Goal: Transaction & Acquisition: Subscribe to service/newsletter

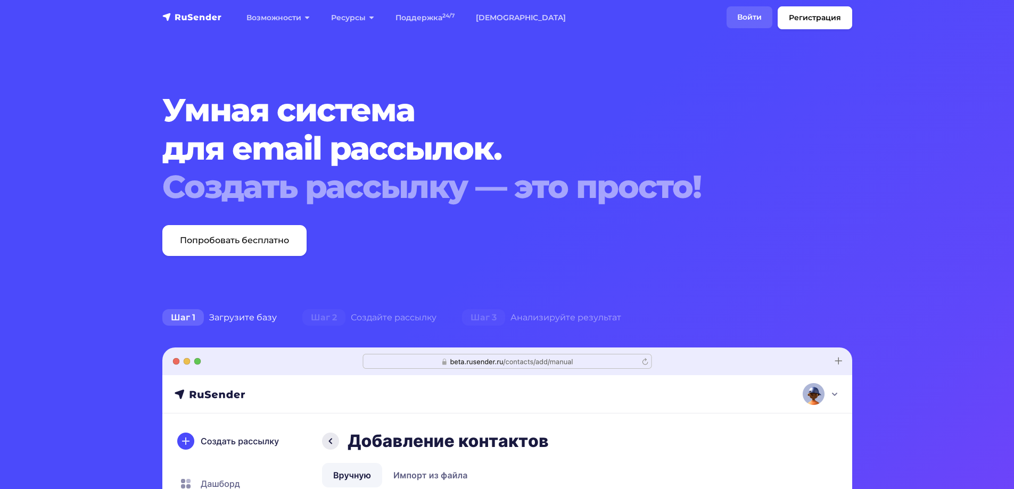
click at [744, 17] on link "Войти" at bounding box center [750, 17] width 46 height 22
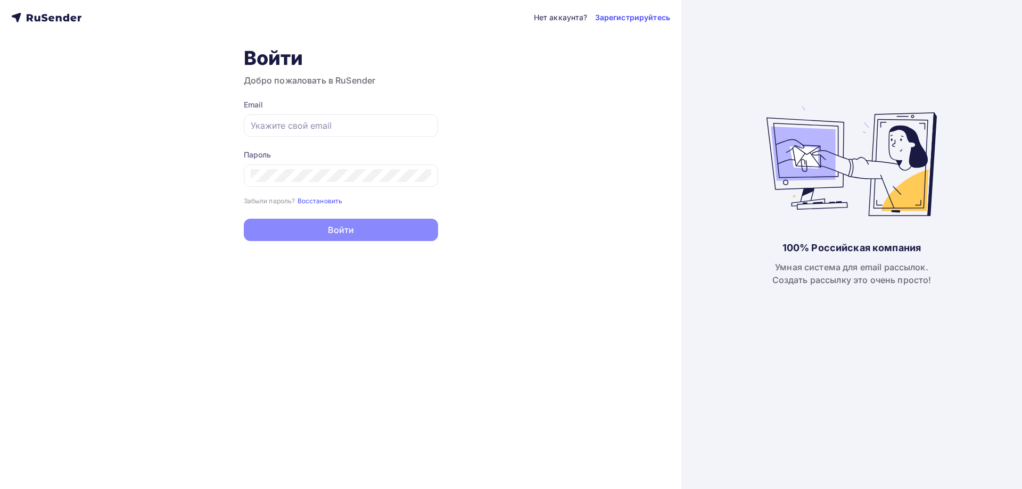
type input "agabekyan@starkovgrp.ru"
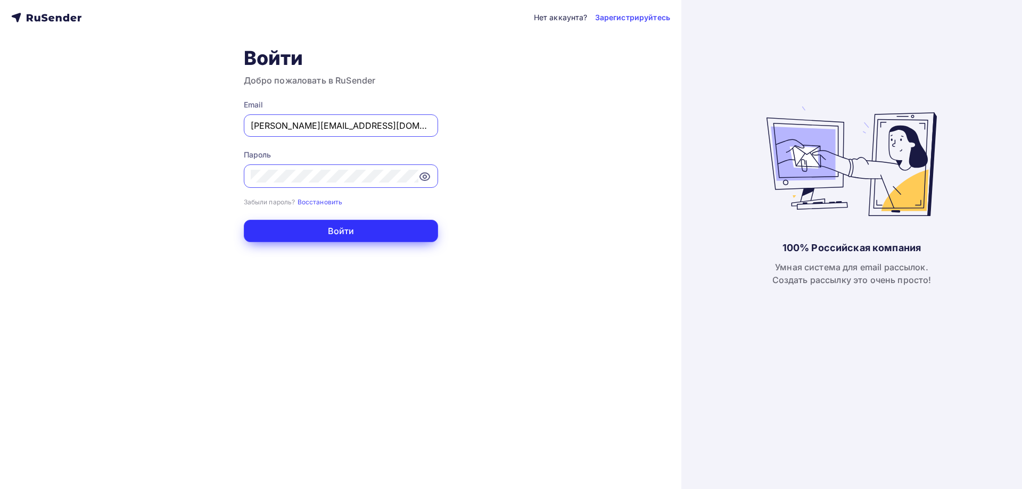
click at [323, 228] on button "Войти" at bounding box center [341, 231] width 194 height 22
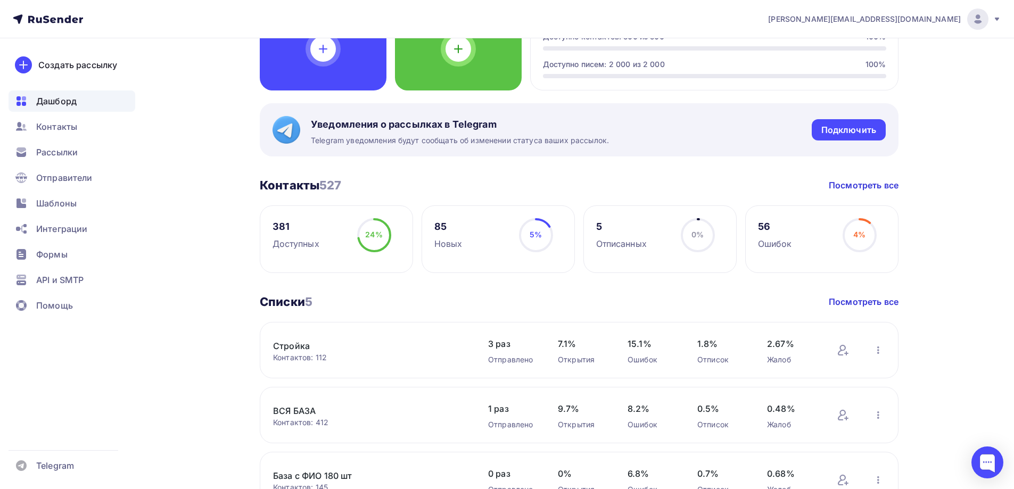
scroll to position [266, 0]
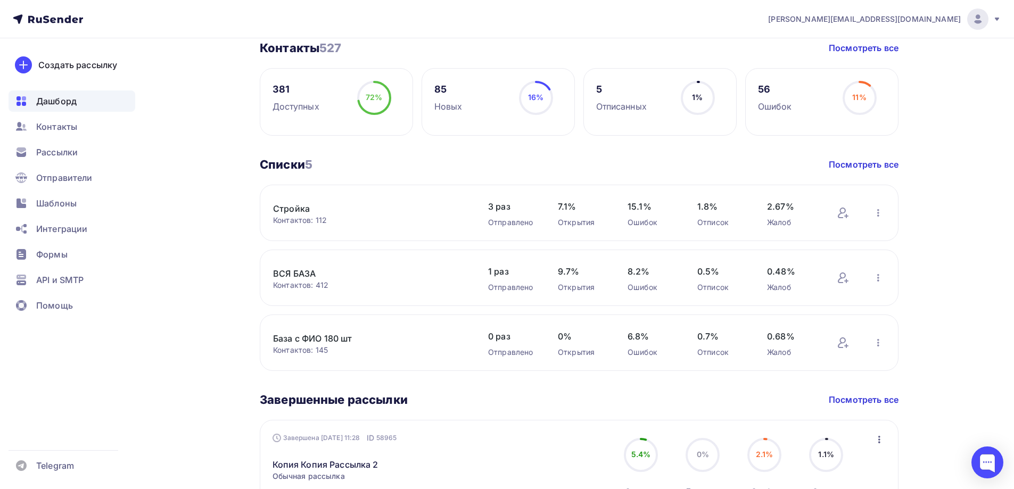
click at [304, 273] on link "ВСЯ БАЗА" at bounding box center [363, 273] width 181 height 13
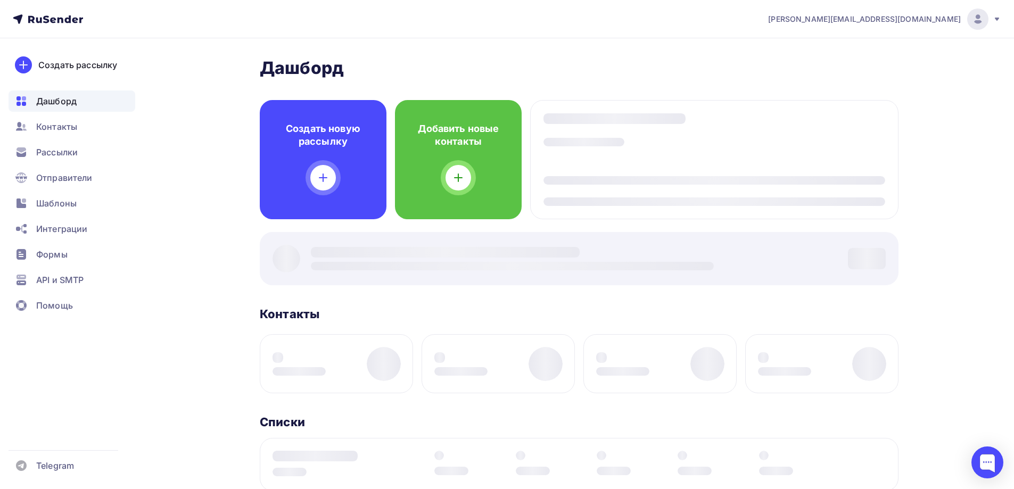
scroll to position [266, 0]
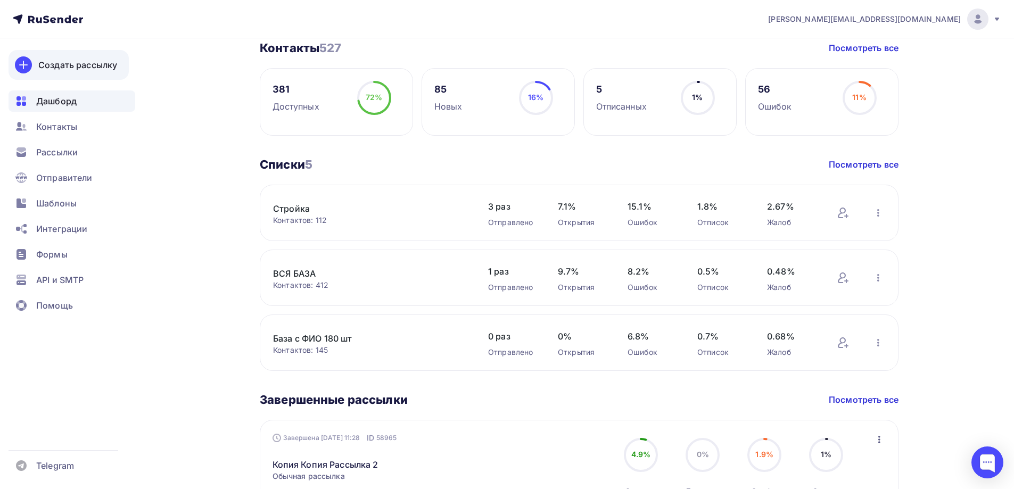
click at [57, 63] on div "Создать рассылку" at bounding box center [77, 65] width 79 height 13
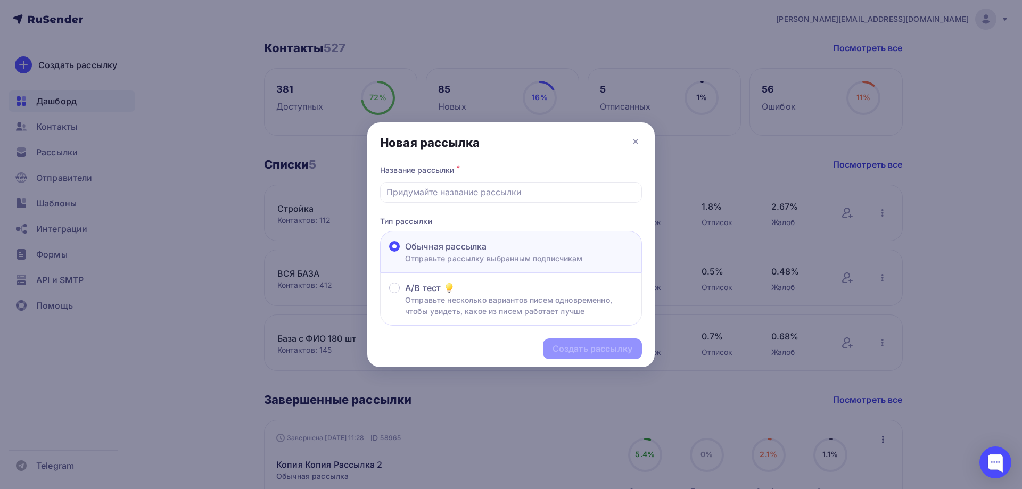
click at [491, 253] on p "Отправьте рассылку выбранным подписчикам" at bounding box center [494, 258] width 178 height 11
click at [405, 253] on input "Обычная рассылка Отправьте рассылку выбранным подписчикам" at bounding box center [405, 253] width 0 height 0
click at [469, 191] on input "text" at bounding box center [512, 192] width 250 height 13
type input "G"
click at [471, 191] on input "Приглашение на веинар" at bounding box center [512, 192] width 250 height 13
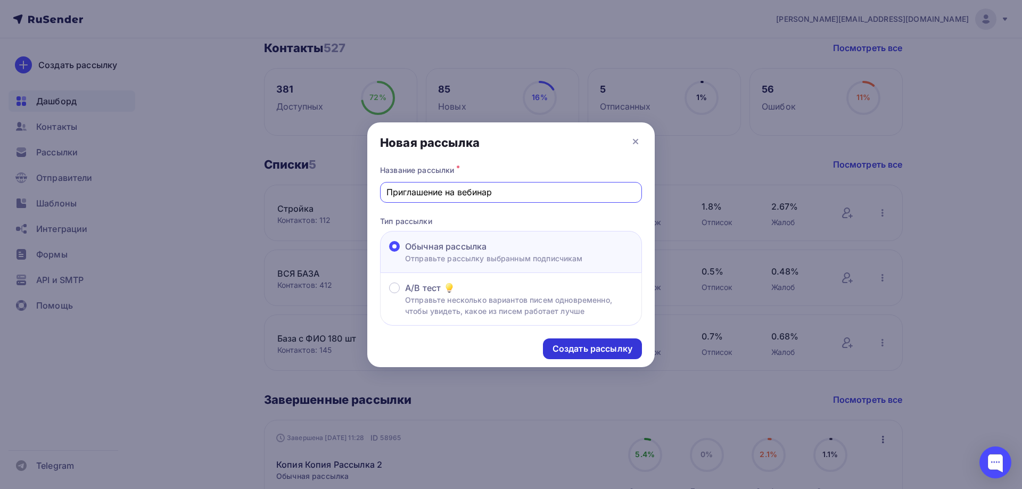
type input "Приглашение на вебинар"
click at [592, 350] on div "Создать рассылку" at bounding box center [593, 349] width 80 height 12
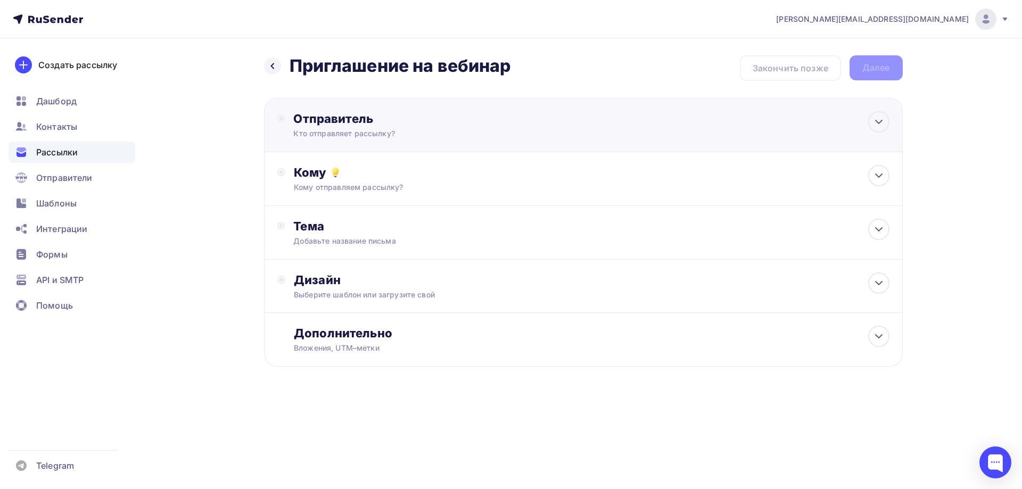
click at [438, 114] on div "Отправитель" at bounding box center [408, 118] width 231 height 15
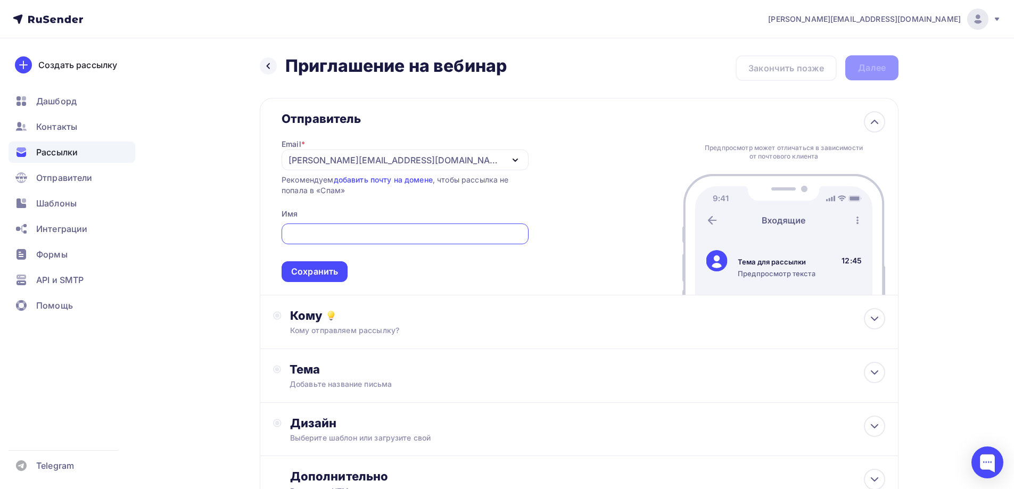
click at [320, 234] on input "text" at bounding box center [405, 234] width 235 height 13
drag, startPoint x: 434, startPoint y: 128, endPoint x: 419, endPoint y: 158, distance: 33.4
click at [434, 129] on div "Email * agabekyan@starkovgrp.ru sales@starkovgrp.ru agabekyan@starkovgrp.ru Доб…" at bounding box center [405, 204] width 247 height 156
click at [417, 160] on div "agabekyan@starkovgrp.ru" at bounding box center [405, 160] width 247 height 21
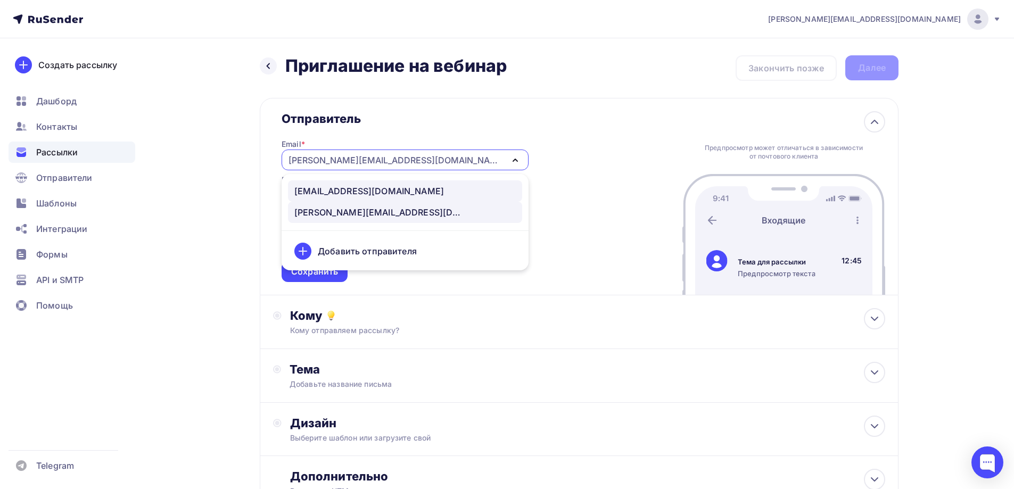
click at [366, 191] on div "sales@starkovgrp.ru" at bounding box center [369, 191] width 150 height 13
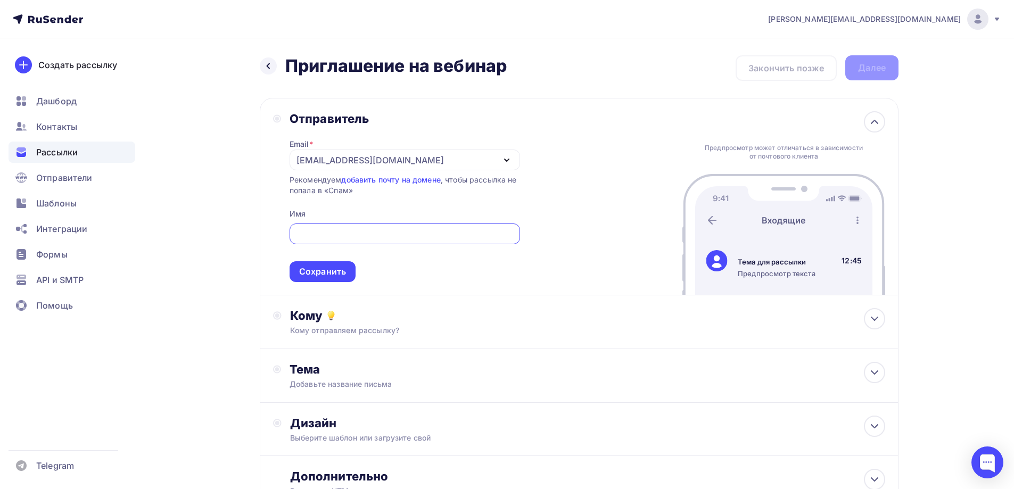
click at [334, 237] on input "text" at bounding box center [405, 234] width 218 height 13
click at [336, 236] on input "text" at bounding box center [405, 234] width 218 height 13
click at [337, 236] on input "text" at bounding box center [405, 234] width 218 height 13
type input "СТАРКОВ Групп"
click at [323, 279] on div "Сохранить" at bounding box center [323, 271] width 66 height 21
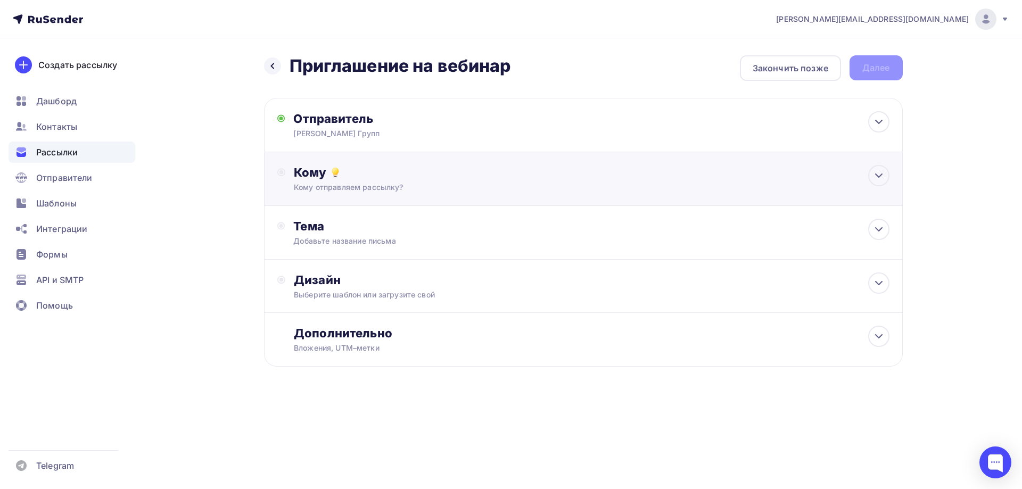
click at [364, 178] on div "Кому" at bounding box center [591, 172] width 595 height 15
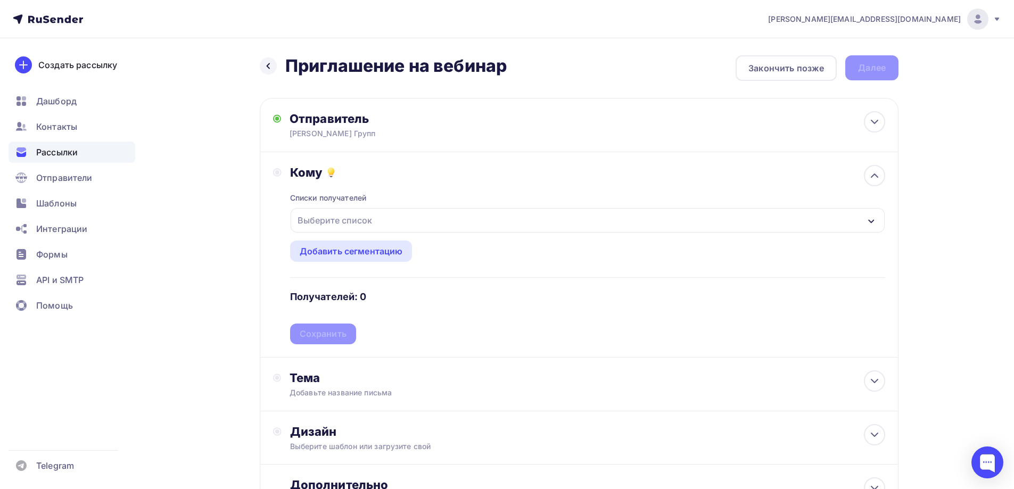
click at [359, 222] on div "Выберите список" at bounding box center [334, 220] width 83 height 19
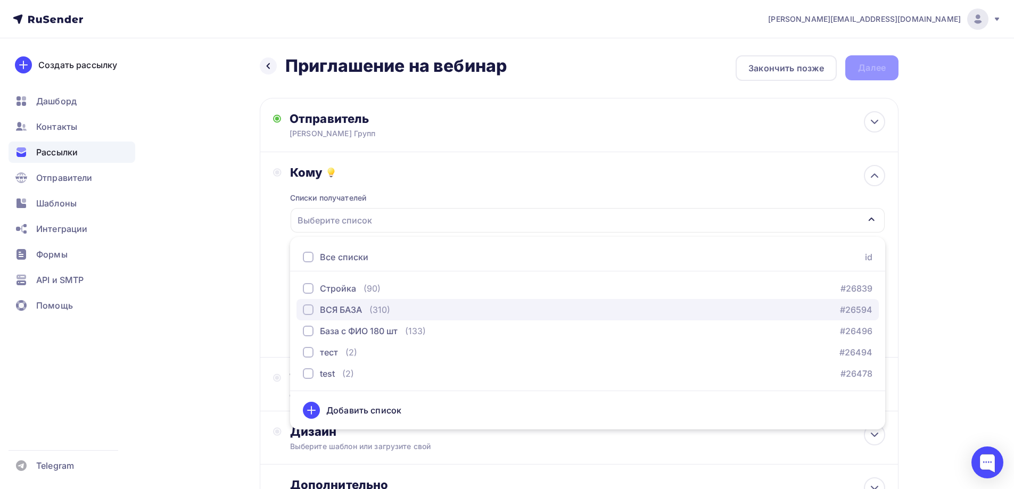
click at [347, 302] on button "ВСЯ БАЗА (310) #26594" at bounding box center [588, 309] width 583 height 21
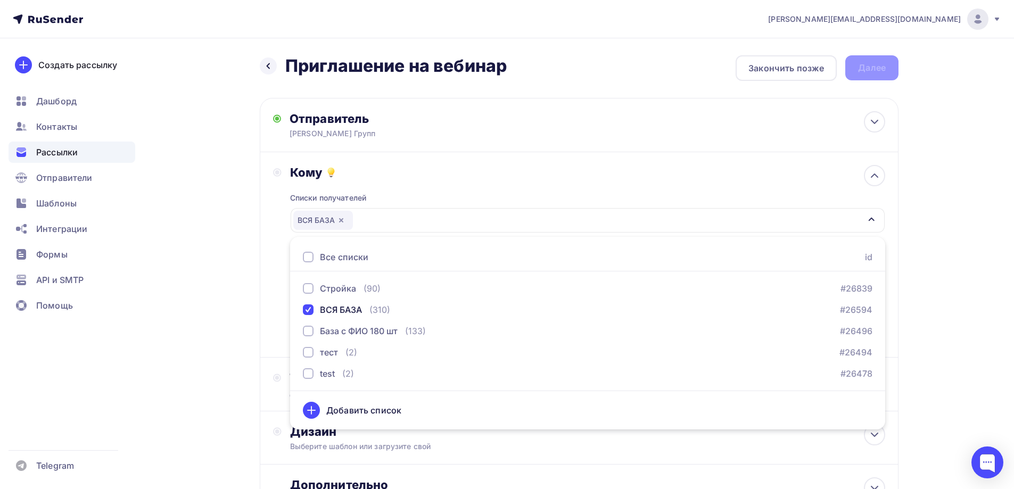
click at [165, 242] on div "Назад Приглашение на вебинар Приглашение на вебинар Закончить позже Далее Отпра…" at bounding box center [507, 312] width 873 height 549
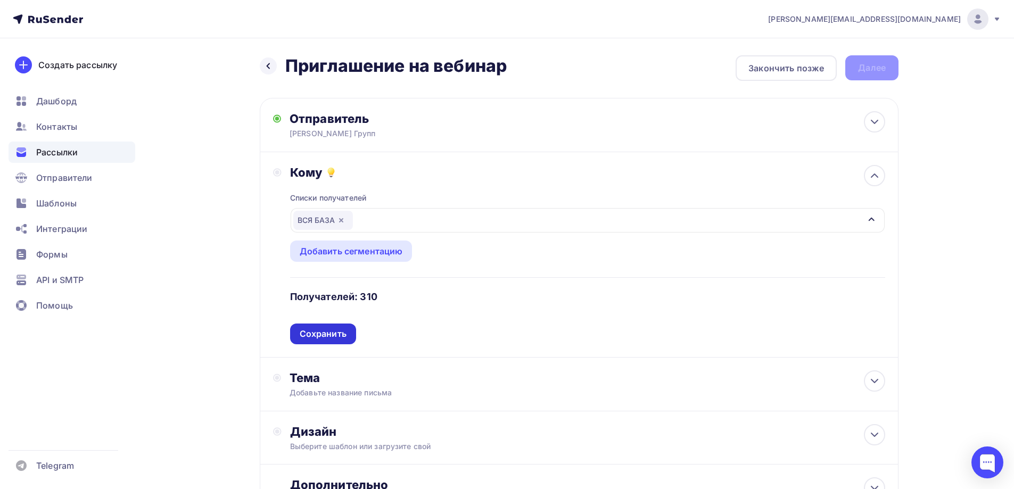
click at [336, 331] on div "Сохранить" at bounding box center [323, 334] width 47 height 12
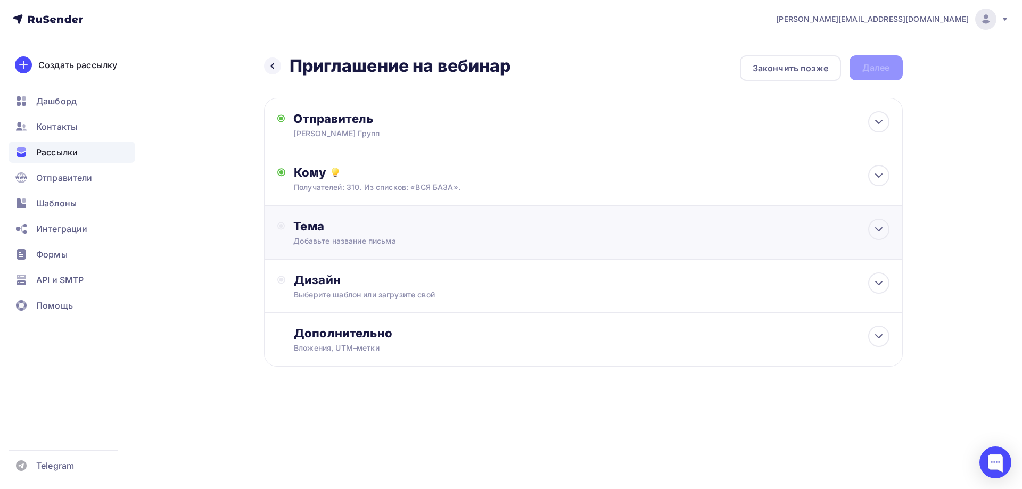
click at [334, 238] on div "Добавьте название письма" at bounding box center [388, 241] width 190 height 11
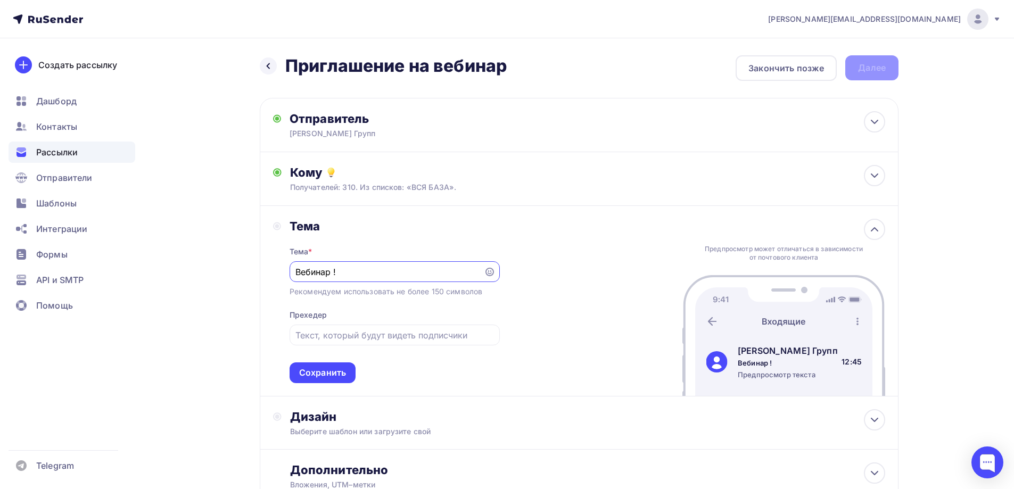
click at [378, 273] on input "Вебинар !" at bounding box center [387, 272] width 182 height 13
click at [379, 273] on input "Вебинар !" at bounding box center [387, 272] width 182 height 13
paste input "Directum Projects: Универсальный подход к управлению проектами"
drag, startPoint x: 380, startPoint y: 271, endPoint x: 381, endPoint y: 265, distance: 6.4
click at [74, 265] on div "agabekyan@starkovgrp.ru Аккаунт Тарифы Выйти Создать рассылку Дашборд Контакты …" at bounding box center [507, 286] width 1014 height 572
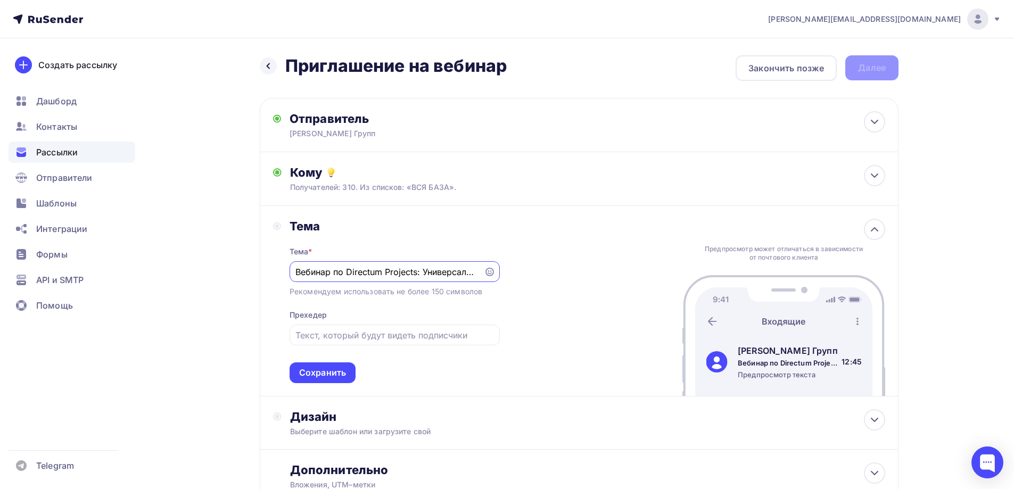
type input "Вебинар по Directum Projects: Универсальный подход к управлению проектами"
click at [563, 295] on div "Тема Тема * Вебинар по Directum Projects: Универсальный подход к управлению про…" at bounding box center [579, 301] width 639 height 191
click at [333, 322] on div "Тема * Вебинар по Directum Projects: Универсальный подход к управлению проектам…" at bounding box center [395, 309] width 210 height 150
click at [340, 333] on input "text" at bounding box center [395, 335] width 198 height 13
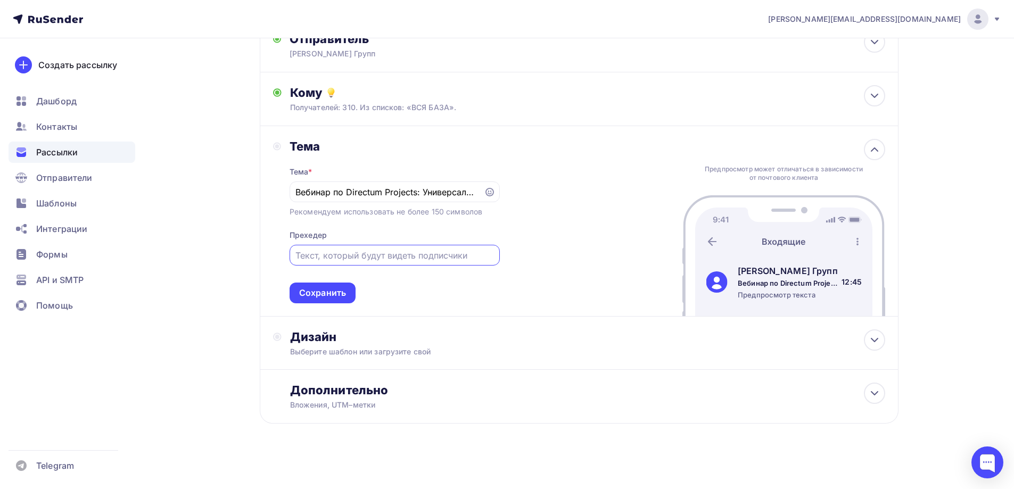
scroll to position [83, 0]
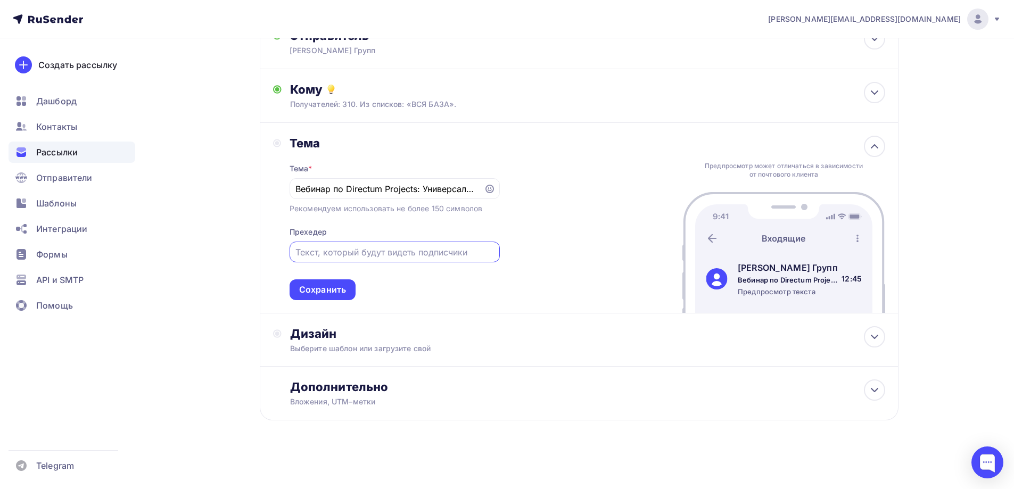
click at [317, 251] on input "text" at bounding box center [395, 252] width 198 height 13
click at [407, 257] on input "text" at bounding box center [395, 252] width 198 height 13
click at [436, 350] on div "Выберите шаблон или загрузите свой" at bounding box center [558, 348] width 536 height 11
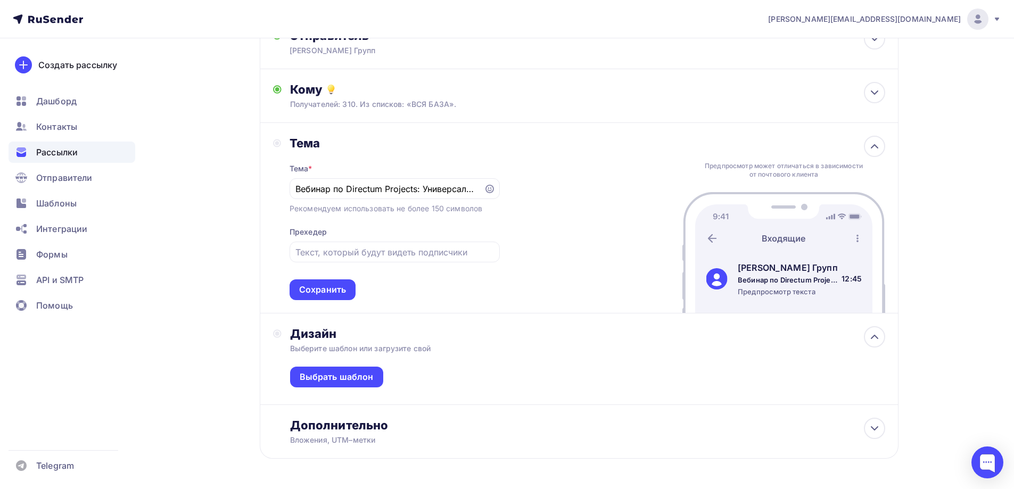
click at [461, 282] on div "Тема * Вебинар по Directum Projects: Универсальный подход к управлению проектам…" at bounding box center [395, 226] width 210 height 150
click at [346, 244] on div at bounding box center [395, 252] width 210 height 21
click at [357, 255] on input "text" at bounding box center [395, 252] width 198 height 13
paste input "Устали от хаоса в проектах? Знакомы ли вам ситуации, когда стратегические цели …"
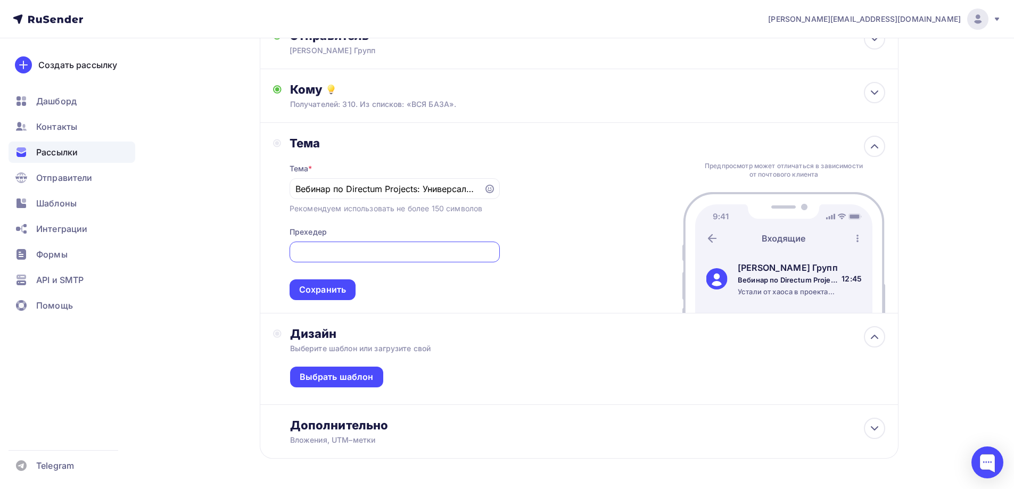
type input "Устали от хаоса в проектах? Знакомы ли вам ситуации, когда стратегические цели …"
click at [558, 231] on div "Тема Тема * Вебинар по Directum Projects: Универсальный подход к управлению про…" at bounding box center [579, 218] width 639 height 191
click at [348, 293] on div "Сохранить" at bounding box center [323, 290] width 66 height 21
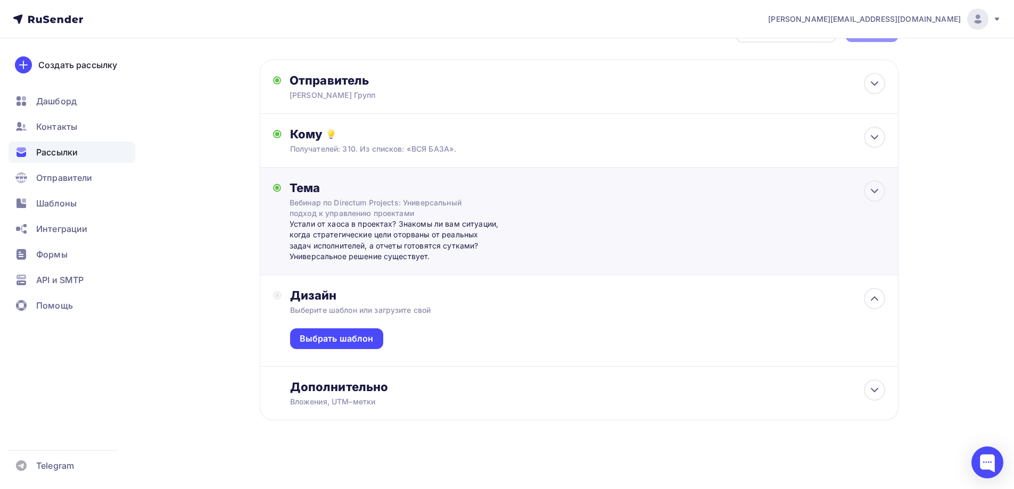
scroll to position [38, 0]
click at [357, 338] on div "Выбрать шаблон" at bounding box center [337, 339] width 74 height 12
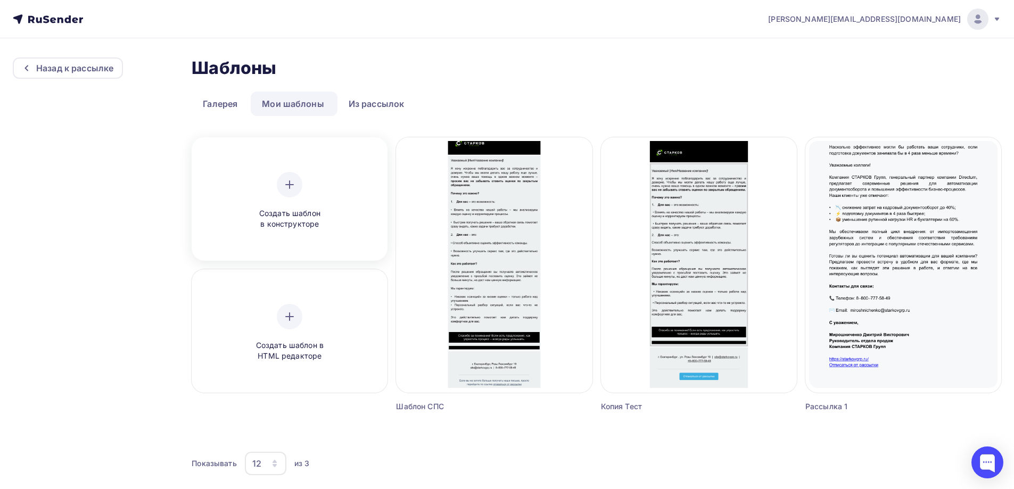
click at [308, 203] on div "Создать шаблон в конструкторе" at bounding box center [289, 201] width 101 height 58
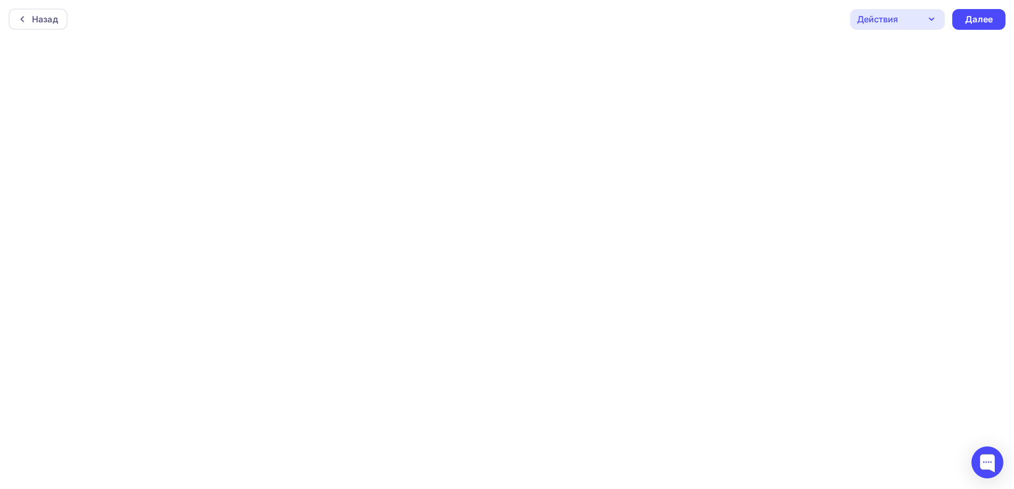
click at [897, 9] on div "Действия" at bounding box center [897, 19] width 95 height 21
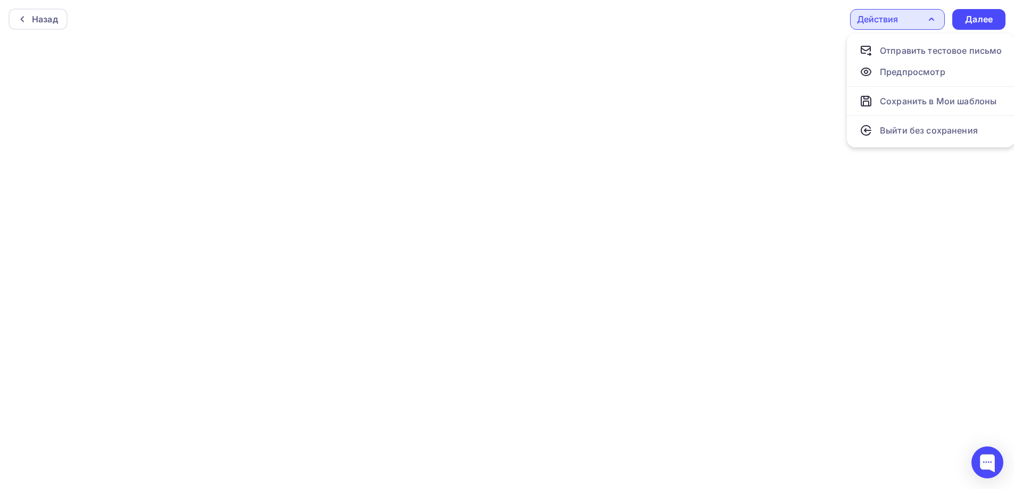
click at [903, 13] on div "Действия" at bounding box center [897, 19] width 95 height 21
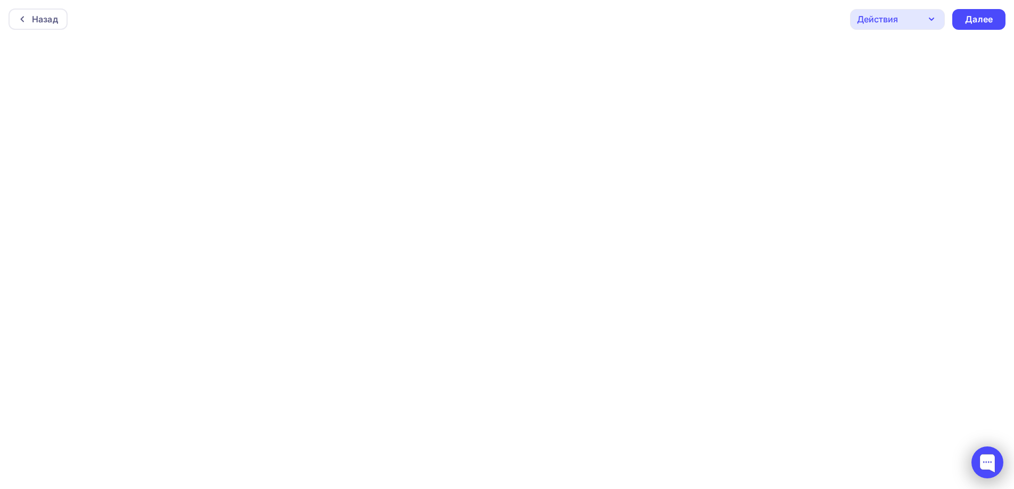
click at [980, 447] on div at bounding box center [988, 463] width 32 height 32
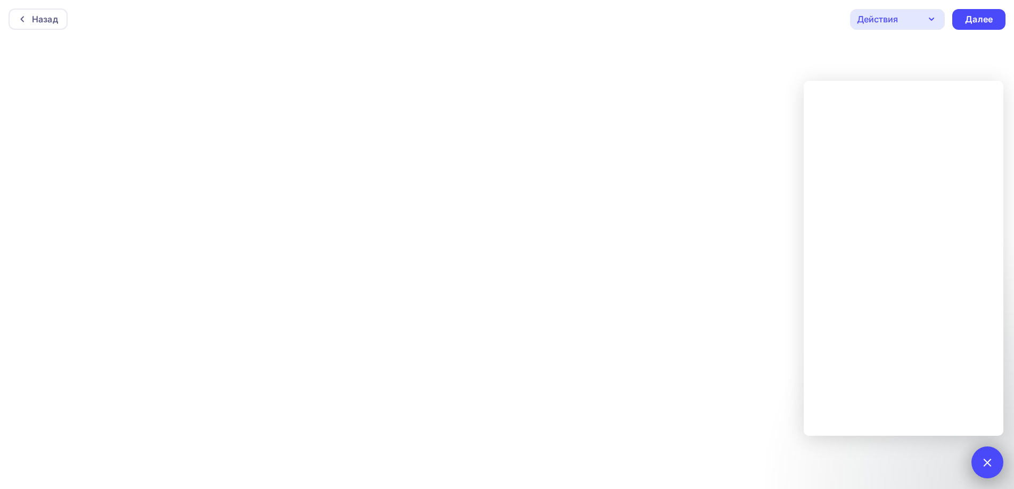
drag, startPoint x: 983, startPoint y: 460, endPoint x: 983, endPoint y: 450, distance: 9.6
click at [983, 460] on div at bounding box center [987, 462] width 14 height 14
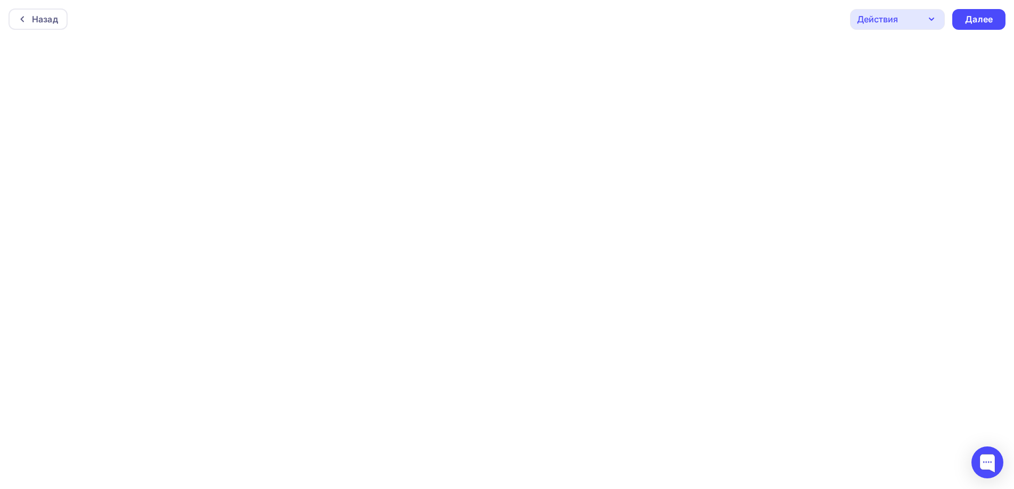
click at [4, 14] on div "Назад Действия Отправить тестовое письмо Предпросмотр Сохранить в Мои шаблоны В…" at bounding box center [507, 19] width 1014 height 38
click at [42, 15] on div "Назад" at bounding box center [45, 19] width 26 height 13
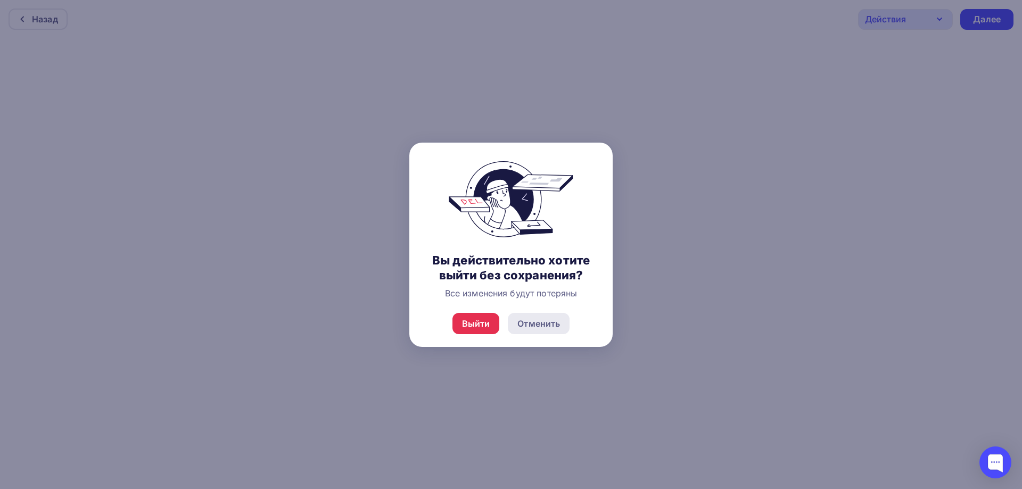
click at [533, 323] on div "Отменить" at bounding box center [539, 323] width 43 height 13
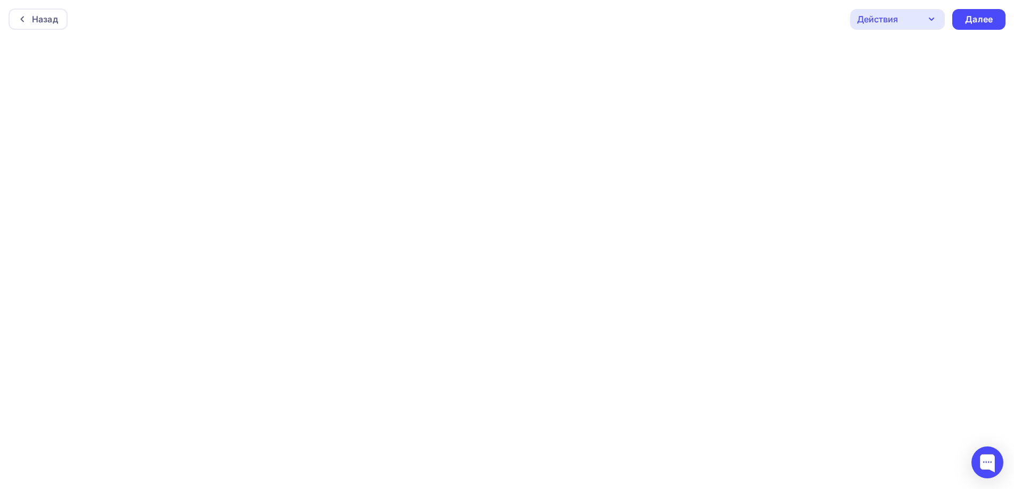
click at [956, 31] on div "Назад Действия Отправить тестовое письмо Предпросмотр Сохранить в Мои шаблоны В…" at bounding box center [507, 19] width 1014 height 38
